Goal: Task Accomplishment & Management: Manage account settings

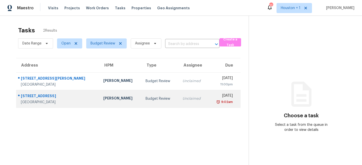
click at [146, 101] on div "Budget Review" at bounding box center [160, 98] width 29 height 5
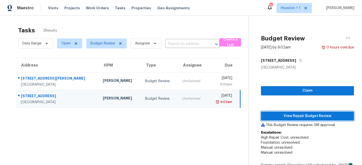
click at [294, 118] on span "View Repair Budget Review" at bounding box center [307, 116] width 85 height 6
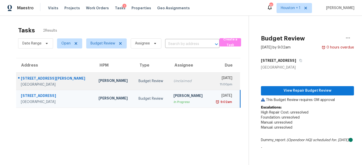
click at [139, 80] on div "Budget Review" at bounding box center [152, 81] width 27 height 5
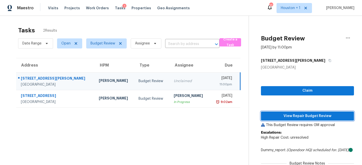
click at [281, 114] on span "View Repair Budget Review" at bounding box center [307, 116] width 85 height 6
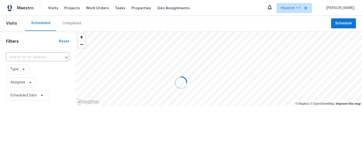
click at [77, 24] on div at bounding box center [181, 82] width 362 height 165
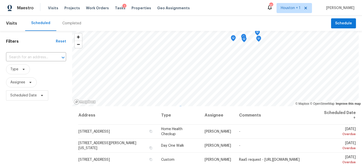
click at [72, 24] on div "Completed" at bounding box center [71, 23] width 19 height 5
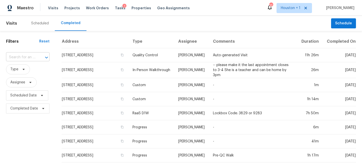
click at [23, 57] on input "text" at bounding box center [20, 58] width 29 height 8
type input "10223 d"
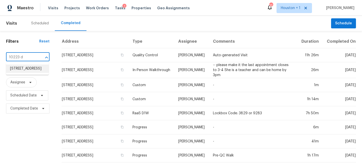
click at [24, 73] on li "10223 Dude Rd, Houston, TX 77064" at bounding box center [27, 69] width 43 height 8
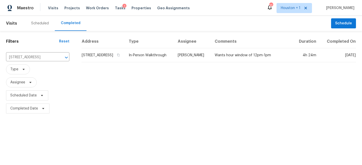
click at [189, 59] on td "[PERSON_NAME]" at bounding box center [192, 55] width 37 height 14
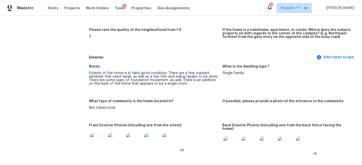
scroll to position [149, 0]
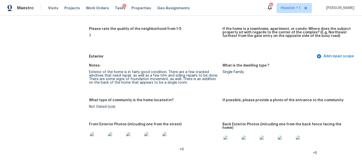
click at [96, 139] on img at bounding box center [98, 140] width 16 height 16
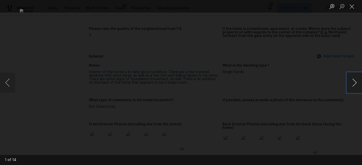
click at [352, 79] on button "Next image" at bounding box center [354, 83] width 15 height 20
click at [351, 78] on button "Next image" at bounding box center [354, 83] width 15 height 20
click at [333, 66] on div "Lightbox" at bounding box center [181, 82] width 362 height 165
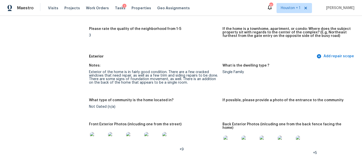
click at [171, 74] on div "Exterior of the home is in fairly good condition. There are a few cracked windo…" at bounding box center [154, 77] width 130 height 14
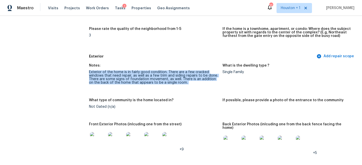
click at [171, 74] on div "Exterior of the home is in fairly good condition. There are a few cracked windo…" at bounding box center [154, 77] width 130 height 14
click at [168, 79] on div "Exterior of the home is in fairly good condition. There are a few cracked windo…" at bounding box center [154, 77] width 130 height 14
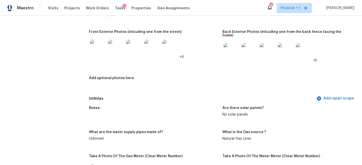
scroll to position [240, 0]
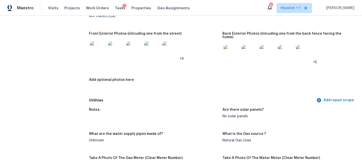
click at [234, 53] on img at bounding box center [232, 53] width 16 height 16
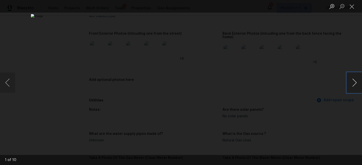
click at [360, 85] on button "Next image" at bounding box center [354, 83] width 15 height 20
click at [356, 84] on button "Next image" at bounding box center [354, 83] width 15 height 20
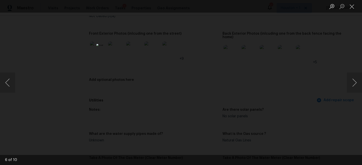
click at [323, 53] on div "Lightbox" at bounding box center [181, 82] width 362 height 165
click at [266, 99] on div "Lightbox" at bounding box center [181, 82] width 362 height 165
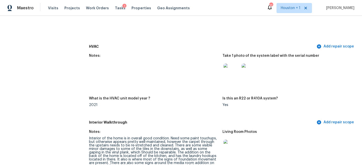
scroll to position [493, 0]
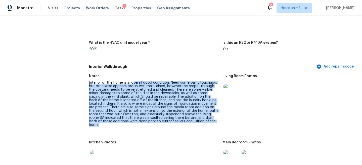
drag, startPoint x: 133, startPoint y: 79, endPoint x: 177, endPoint y: 118, distance: 58.8
click at [177, 118] on div "Interior of the home is in overall good condition. Need some paint touchups, bu…" at bounding box center [154, 104] width 130 height 46
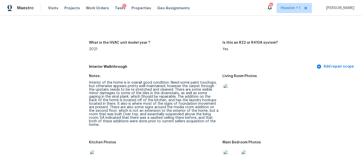
click at [153, 101] on div "Interior of the home is in overall good condition. Need some paint touchups, bu…" at bounding box center [154, 104] width 130 height 46
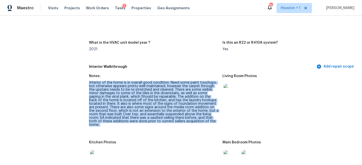
click at [153, 101] on div "Interior of the home is in overall good condition. Need some paint touchups, bu…" at bounding box center [154, 104] width 130 height 46
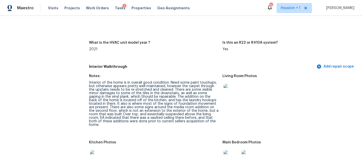
click at [154, 98] on div "Interior of the home is in overall good condition. Need some paint touchups, bu…" at bounding box center [154, 104] width 130 height 46
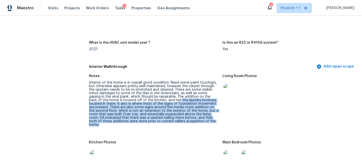
drag, startPoint x: 149, startPoint y: 97, endPoint x: 185, endPoint y: 127, distance: 47.3
click at [185, 127] on figure "Notes: Interior of the home is in overall good condition. Need some paint touch…" at bounding box center [156, 104] width 134 height 60
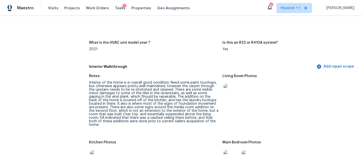
click at [180, 120] on figure "Notes: Interior of the home is in overall good condition. Need some paint touch…" at bounding box center [156, 104] width 134 height 60
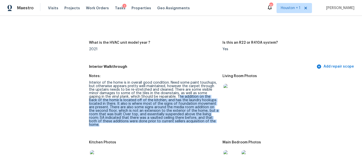
drag, startPoint x: 157, startPoint y: 93, endPoint x: 186, endPoint y: 121, distance: 40.9
click at [186, 121] on figure "Notes: Interior of the home is in overall good condition. Need some paint touch…" at bounding box center [156, 104] width 134 height 60
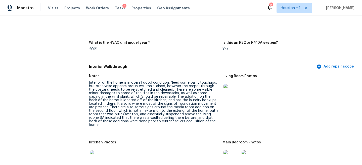
click at [233, 88] on img at bounding box center [232, 92] width 16 height 16
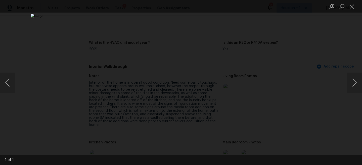
click at [320, 64] on div "Lightbox" at bounding box center [181, 82] width 362 height 165
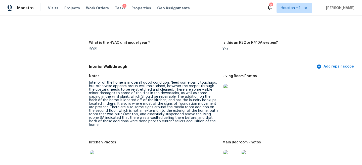
click at [187, 105] on div "Interior of the home is in overall good condition. Need some paint touchups, bu…" at bounding box center [154, 104] width 130 height 46
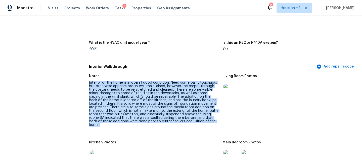
click at [187, 105] on div "Interior of the home is in overall good condition. Need some paint touchups, bu…" at bounding box center [154, 104] width 130 height 46
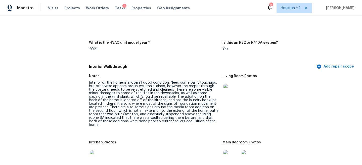
click at [184, 97] on div "Interior of the home is in overall good condition. Need some paint touchups, bu…" at bounding box center [154, 104] width 130 height 46
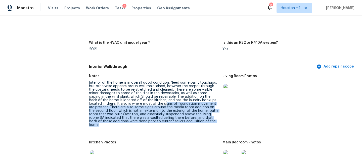
drag, startPoint x: 134, startPoint y: 100, endPoint x: 178, endPoint y: 118, distance: 47.1
click at [177, 118] on div "Interior of the home is in overall good condition. Need some paint touchups, bu…" at bounding box center [154, 104] width 130 height 46
click at [178, 118] on div "Interior of the home is in overall good condition. Need some paint touchups, bu…" at bounding box center [154, 104] width 130 height 46
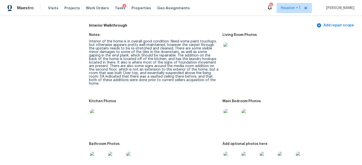
scroll to position [535, 0]
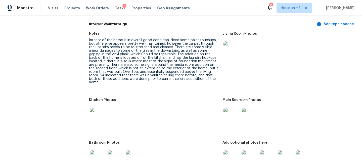
click at [156, 68] on div "Interior of the home is in overall good condition. Need some paint touchups, bu…" at bounding box center [154, 61] width 130 height 46
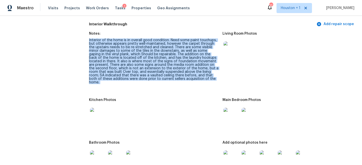
click at [156, 68] on div "Interior of the home is in overall good condition. Need some paint touchups, bu…" at bounding box center [154, 61] width 130 height 46
click at [153, 72] on div "Interior of the home is in overall good condition. Need some paint touchups, bu…" at bounding box center [154, 61] width 130 height 46
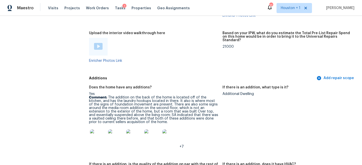
scroll to position [1045, 0]
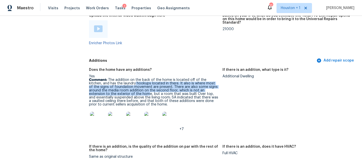
drag, startPoint x: 121, startPoint y: 68, endPoint x: 121, endPoint y: 82, distance: 13.8
click at [121, 82] on p "Comment: The addition on the back of the home is located off of the kitchen, an…" at bounding box center [154, 92] width 130 height 28
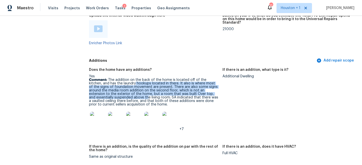
click at [121, 82] on p "Comment: The addition on the back of the home is located off of the kitchen, an…" at bounding box center [154, 92] width 130 height 28
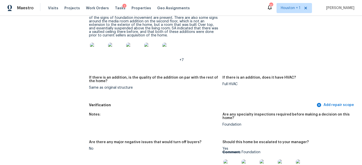
scroll to position [1157, 0]
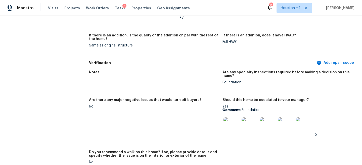
click at [229, 117] on img at bounding box center [232, 125] width 16 height 16
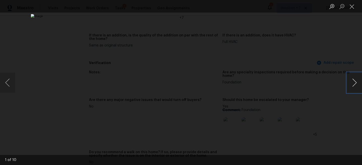
click at [354, 81] on button "Next image" at bounding box center [354, 83] width 15 height 20
click at [322, 44] on div "Lightbox" at bounding box center [181, 82] width 362 height 165
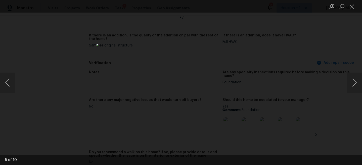
click at [294, 37] on div "Lightbox" at bounding box center [181, 82] width 362 height 165
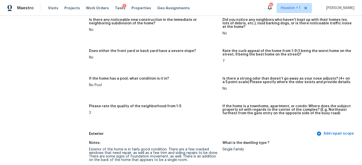
scroll to position [0, 0]
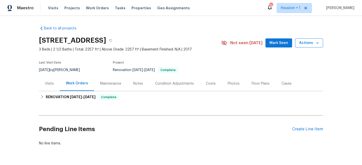
click at [311, 42] on span "Actions" at bounding box center [309, 43] width 20 height 6
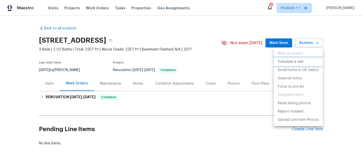
click at [297, 61] on p "Schedule a visit" at bounding box center [291, 61] width 26 height 5
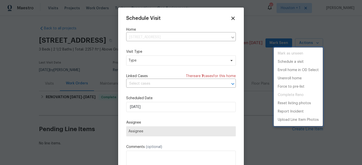
click at [181, 59] on div at bounding box center [181, 82] width 362 height 165
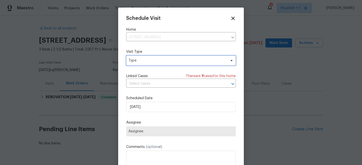
click at [169, 61] on span "Type" at bounding box center [178, 60] width 98 height 5
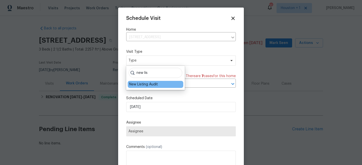
type input "new lis"
click at [143, 83] on div "New Listing Audit" at bounding box center [143, 84] width 29 height 5
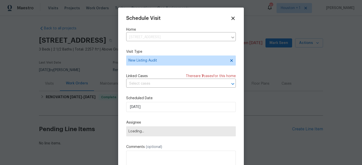
click at [142, 137] on div "Schedule Visit Home 347 Westlake Terrace Dr, Conroe, TX 77304 ​ Visit Type New …" at bounding box center [181, 100] width 110 height 169
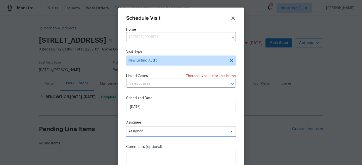
click at [145, 132] on span "Assignee" at bounding box center [178, 132] width 99 height 4
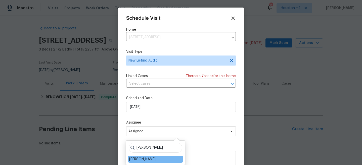
type input "steve"
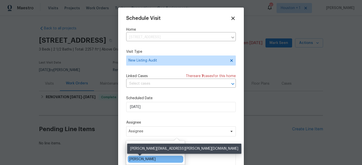
click at [144, 157] on div "[PERSON_NAME]" at bounding box center [142, 159] width 26 height 5
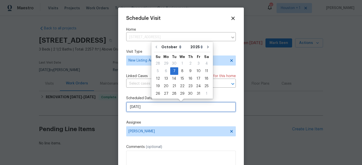
click at [149, 111] on input "10/7/2025" at bounding box center [181, 107] width 110 height 10
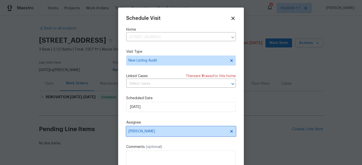
click at [161, 127] on span "[PERSON_NAME]" at bounding box center [181, 132] width 110 height 10
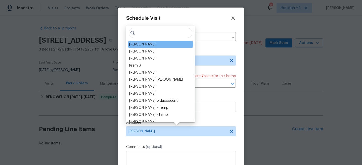
scroll to position [9, 0]
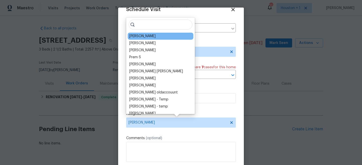
click at [154, 37] on div "[PERSON_NAME]" at bounding box center [161, 36] width 66 height 7
click at [232, 108] on div "Schedule Visit Home 347 Westlake Terrace Dr, Conroe, TX 77304 ​ Visit Type New …" at bounding box center [181, 91] width 110 height 169
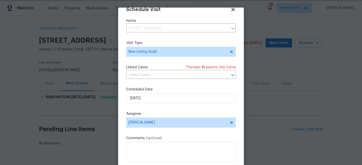
scroll to position [26, 0]
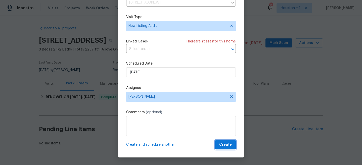
click at [228, 145] on span "Create" at bounding box center [225, 145] width 13 height 6
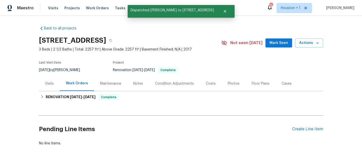
scroll to position [0, 0]
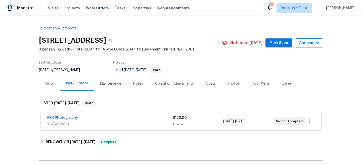
click at [301, 40] on span "Actions" at bounding box center [309, 43] width 20 height 6
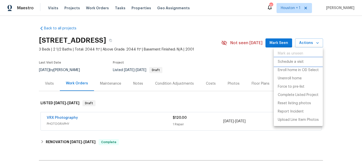
click at [297, 62] on p "Schedule a visit" at bounding box center [291, 61] width 26 height 5
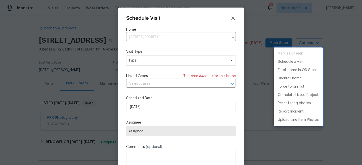
click at [185, 65] on div at bounding box center [181, 82] width 362 height 165
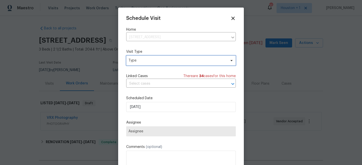
click at [161, 63] on span "Type" at bounding box center [178, 60] width 98 height 5
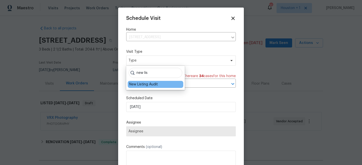
type input "new lis"
click at [153, 86] on div "New Listing Audit" at bounding box center [143, 84] width 29 height 5
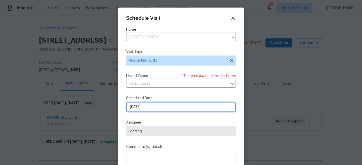
click at [149, 107] on input "10/7/2025" at bounding box center [181, 107] width 110 height 10
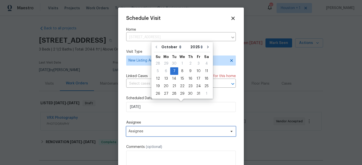
click at [162, 132] on span "Assignee" at bounding box center [178, 132] width 99 height 4
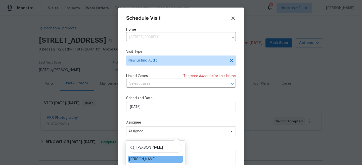
type input "Steve"
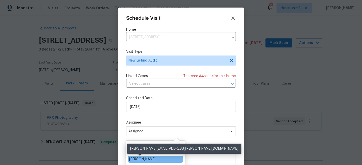
click at [147, 159] on div "[PERSON_NAME]" at bounding box center [142, 159] width 26 height 5
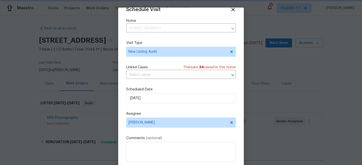
scroll to position [26, 0]
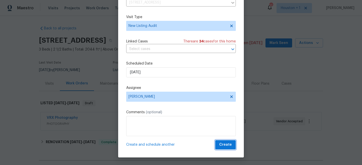
click at [228, 143] on span "Create" at bounding box center [225, 145] width 13 height 6
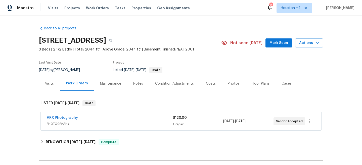
scroll to position [0, 0]
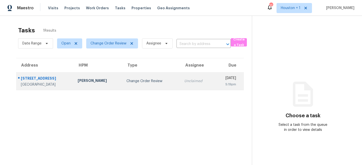
click at [138, 80] on div "Change Order Review" at bounding box center [152, 81] width 50 height 5
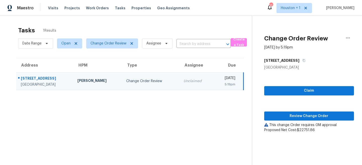
click at [164, 117] on section "Tasks 1 Results Date Range Open Change Order Review Assignee ​ Create a Task Ad…" at bounding box center [130, 102] width 244 height 157
